Goal: Communication & Community: Answer question/provide support

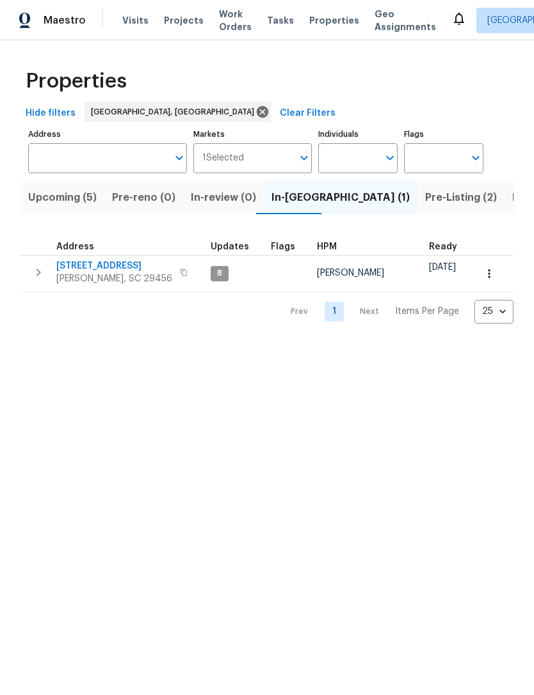
click at [319, 10] on div "Visits Projects Work Orders Tasks Properties Geo Assignments" at bounding box center [286, 21] width 329 height 26
click at [319, 26] on span "Properties" at bounding box center [334, 20] width 50 height 13
click at [324, 20] on span "Properties" at bounding box center [334, 20] width 50 height 13
click at [136, 23] on span "Visits" at bounding box center [135, 20] width 26 height 13
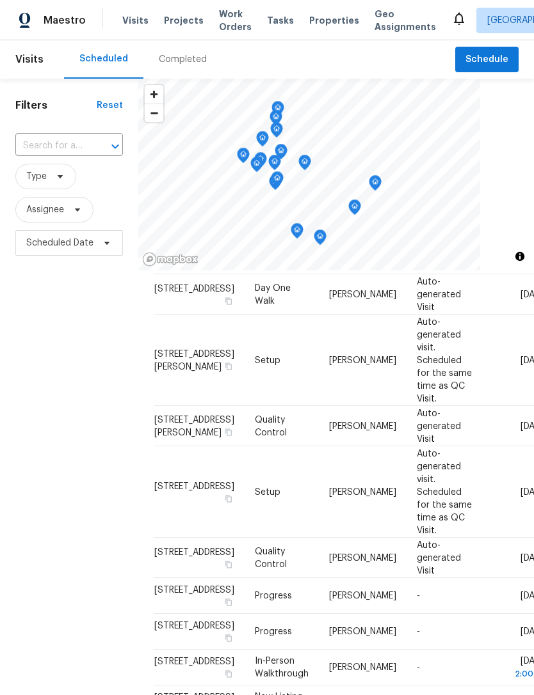
scroll to position [402, 0]
click at [229, 19] on span "Work Orders" at bounding box center [235, 21] width 33 height 26
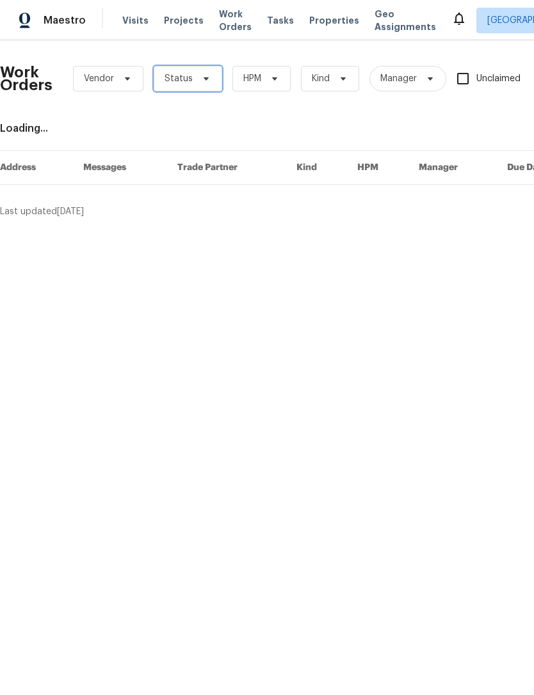
click at [202, 87] on span "Status" at bounding box center [188, 79] width 68 height 26
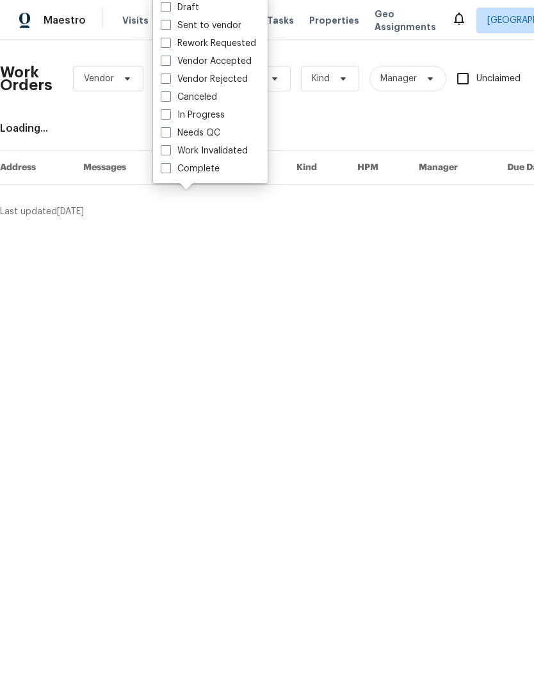
click at [164, 134] on span at bounding box center [166, 132] width 10 height 10
click at [164, 134] on input "Needs QC" at bounding box center [165, 131] width 8 height 8
checkbox input "true"
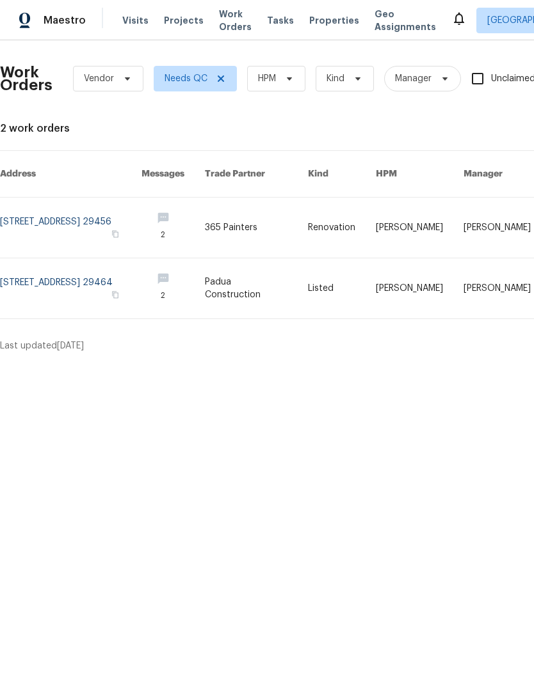
click at [451, 14] on icon at bounding box center [458, 18] width 15 height 15
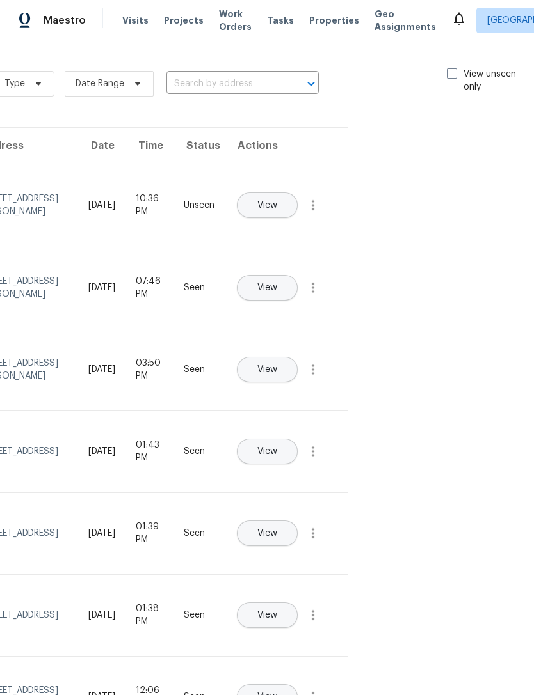
scroll to position [0, 144]
click at [450, 72] on span at bounding box center [452, 73] width 10 height 10
click at [450, 72] on input "View unseen only" at bounding box center [451, 72] width 8 height 8
checkbox input "true"
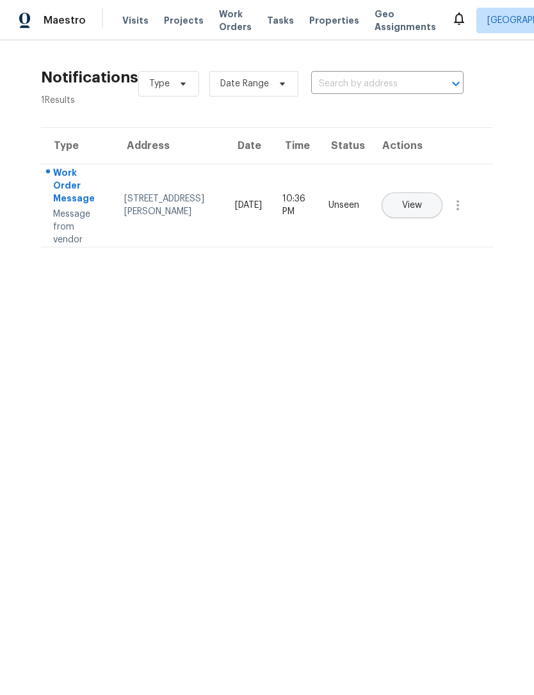
scroll to position [0, 0]
click at [422, 201] on span "View" at bounding box center [412, 206] width 20 height 10
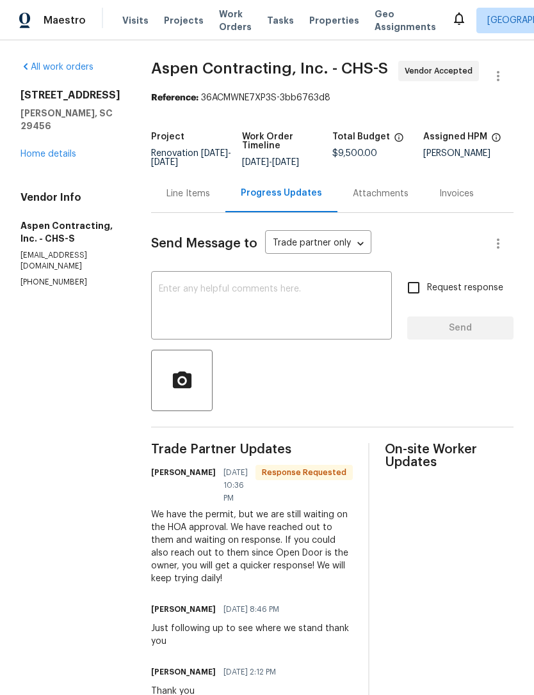
click at [258, 287] on textarea at bounding box center [271, 307] width 225 height 45
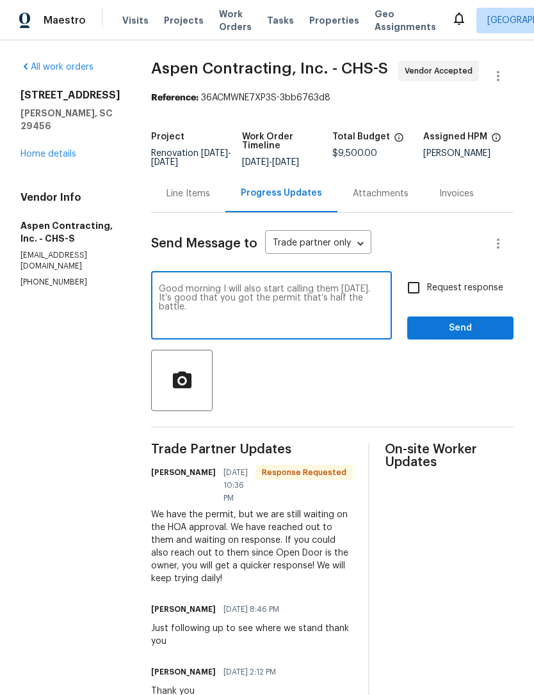
type textarea "Good morning I will also start calling them [DATE]. It’s good that you got the …"
click at [411, 288] on input "Request response" at bounding box center [413, 287] width 27 height 27
checkbox input "true"
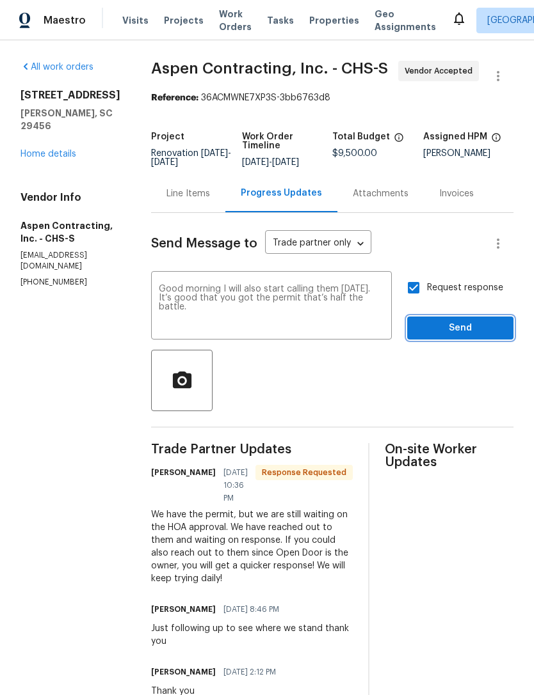
click at [459, 330] on span "Send" at bounding box center [460, 328] width 86 height 16
